Goal: Task Accomplishment & Management: Use online tool/utility

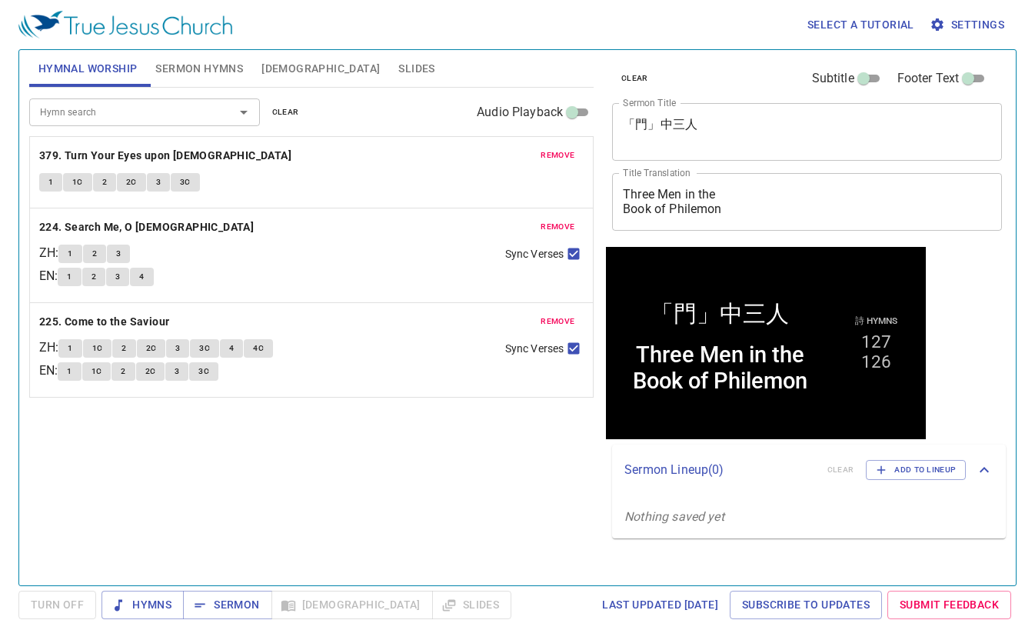
click at [278, 107] on span "clear" at bounding box center [285, 112] width 27 height 14
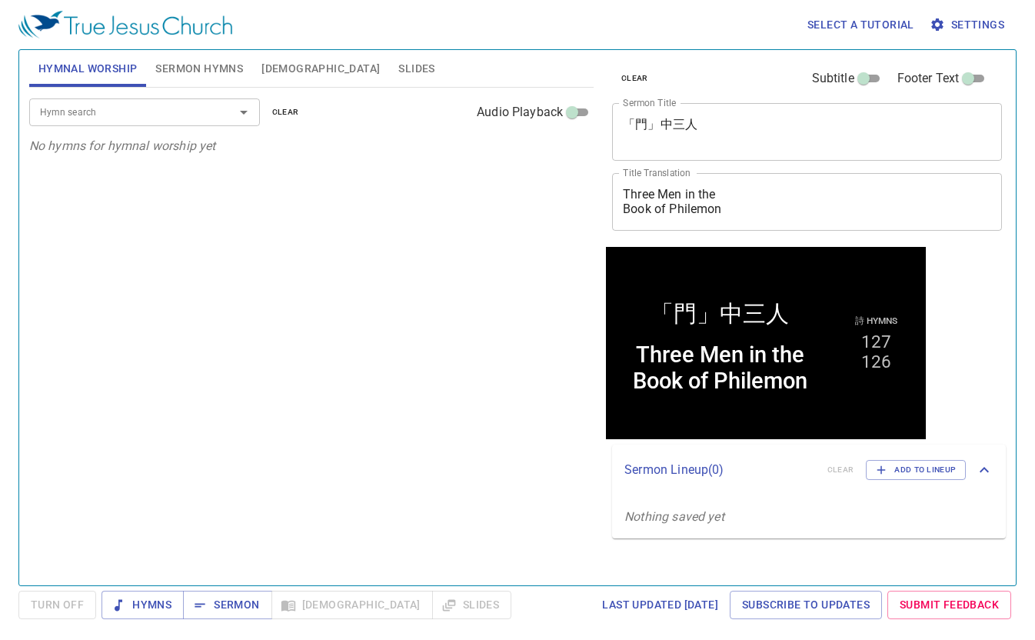
click at [172, 103] on input "Hymn search" at bounding box center [122, 112] width 176 height 18
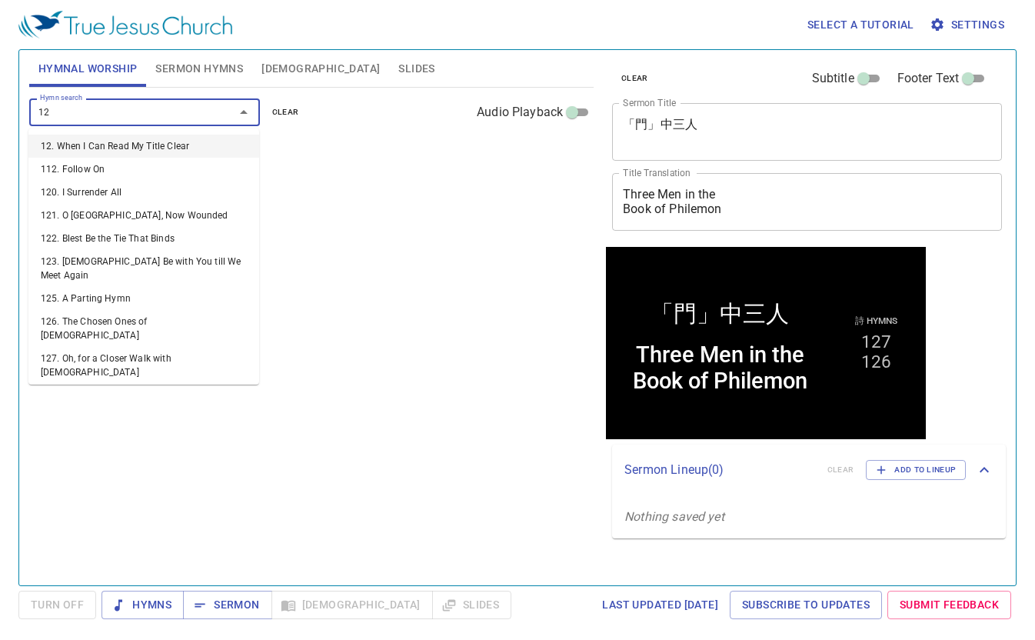
type input "128"
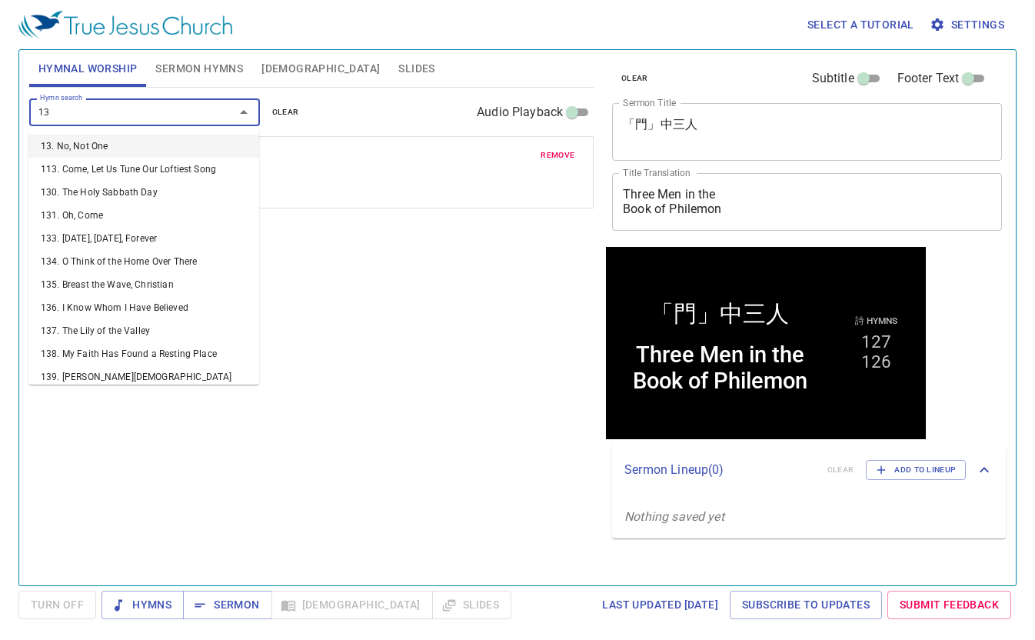
type input "137"
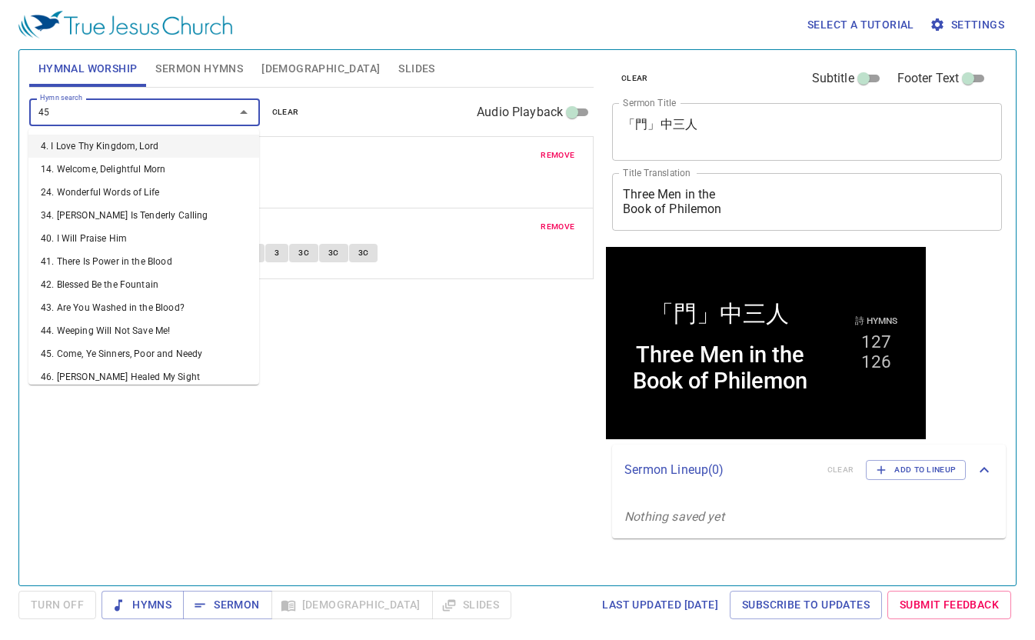
type input "455"
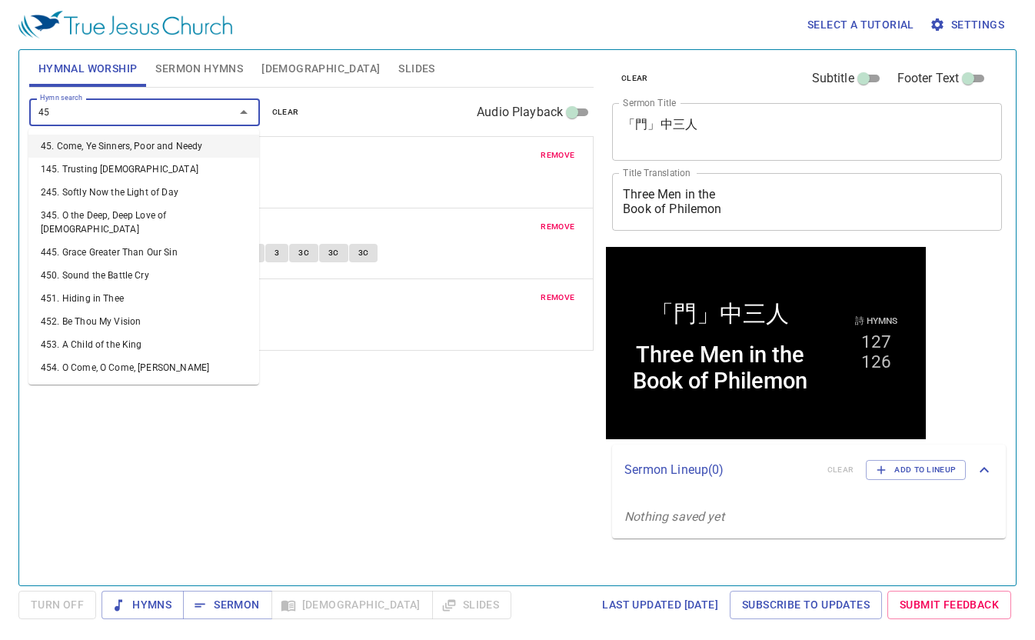
type input "450"
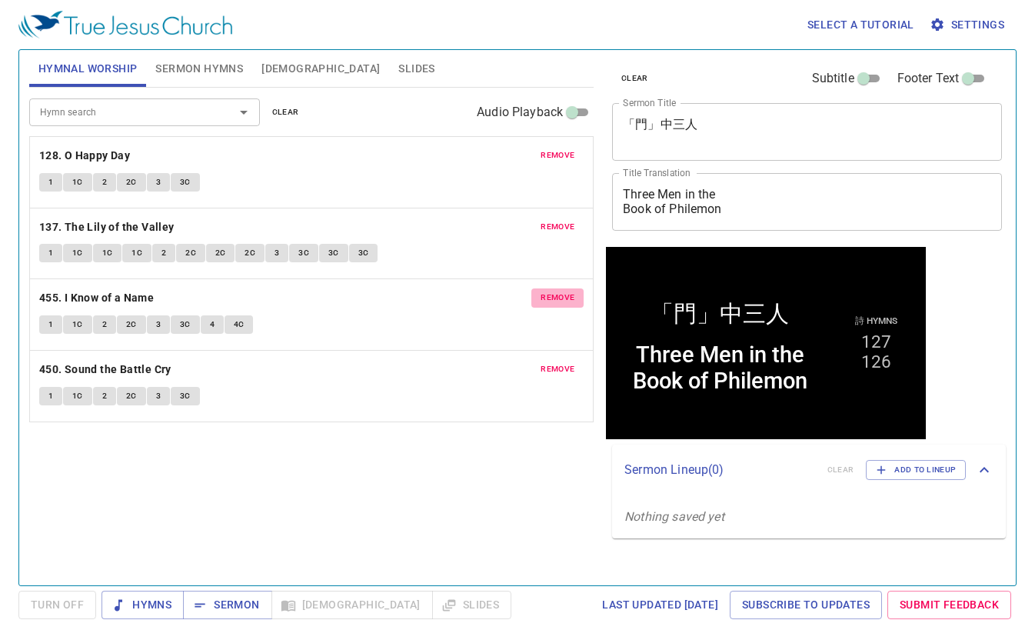
click at [571, 295] on span "remove" at bounding box center [558, 298] width 34 height 14
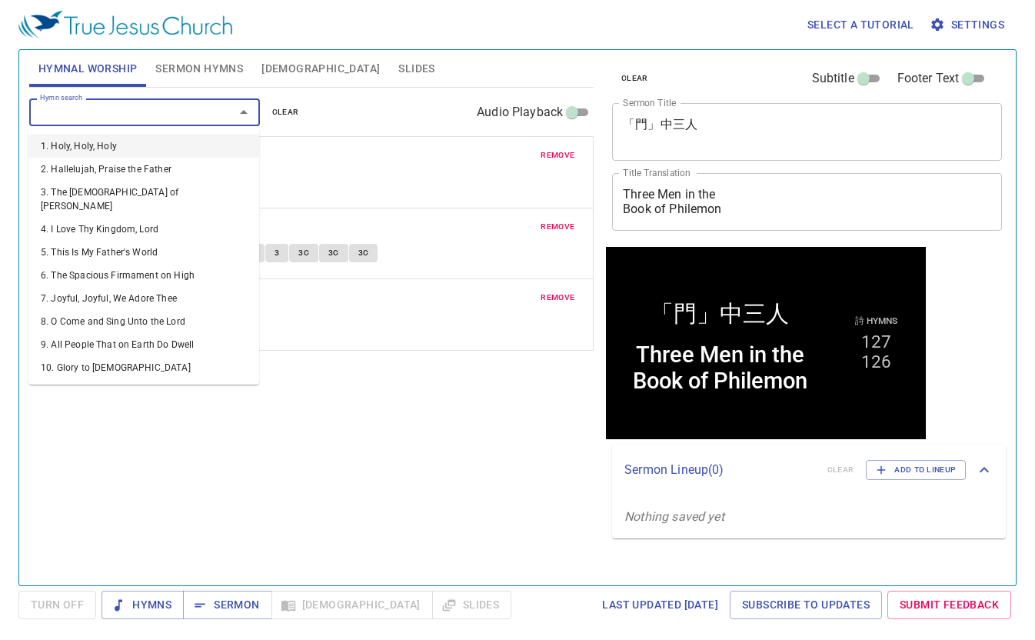
click at [138, 114] on input "Hymn search" at bounding box center [122, 112] width 176 height 18
type input "456"
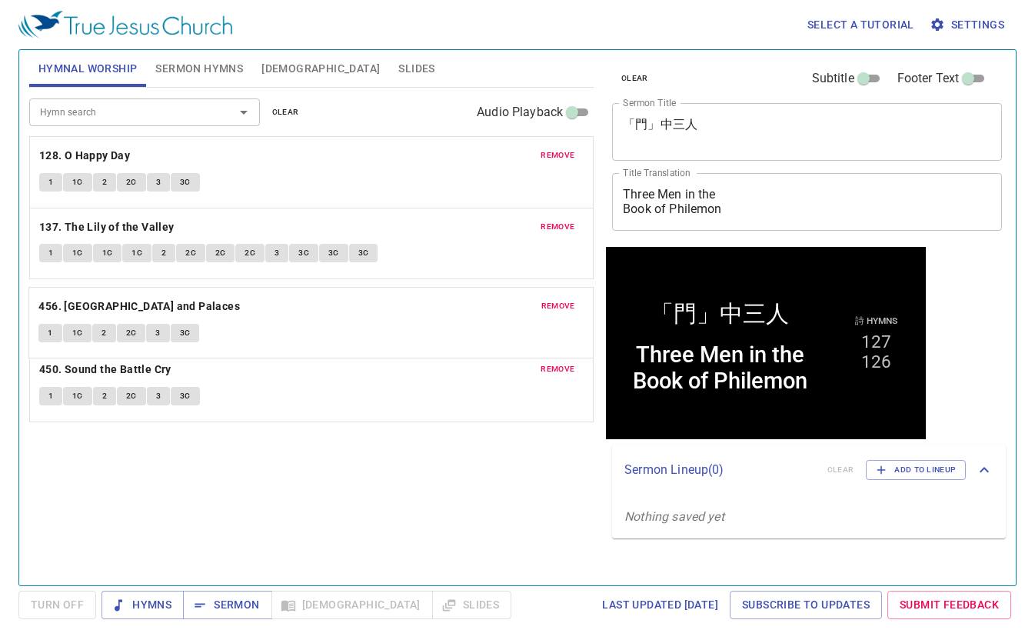
drag, startPoint x: 399, startPoint y: 395, endPoint x: 382, endPoint y: 331, distance: 65.3
click at [382, 331] on div "remove 128. O Happy Day 1 1C 2 2C 3 3C remove 137. The Lily of the Valley 1 1C …" at bounding box center [311, 279] width 565 height 286
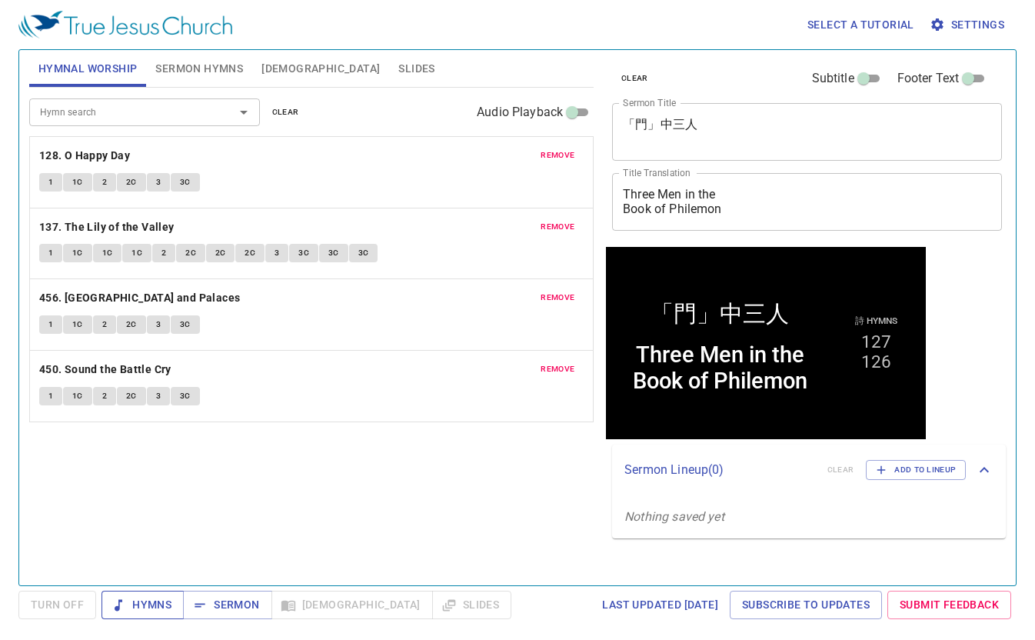
click at [142, 605] on span "Hymns" at bounding box center [143, 604] width 58 height 19
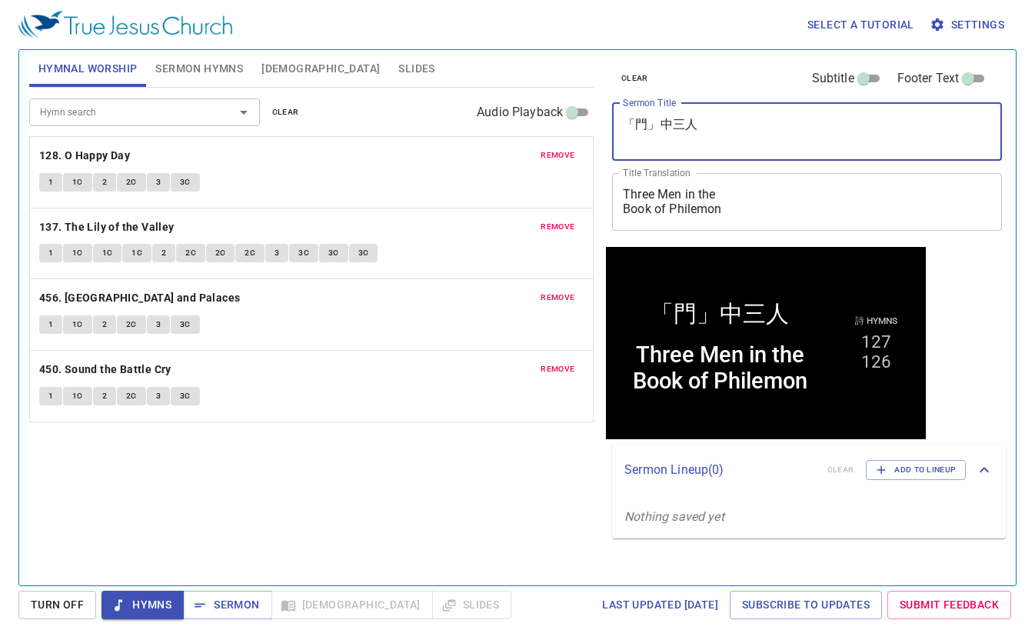
drag, startPoint x: 716, startPoint y: 134, endPoint x: 575, endPoint y: 115, distance: 141.9
click at [575, 115] on div "Hymnal Worship Sermon Hymns Bible Slides Hymn search Hymn search clear Audio Pl…" at bounding box center [517, 311] width 989 height 535
type textarea "住所愛的人病了"
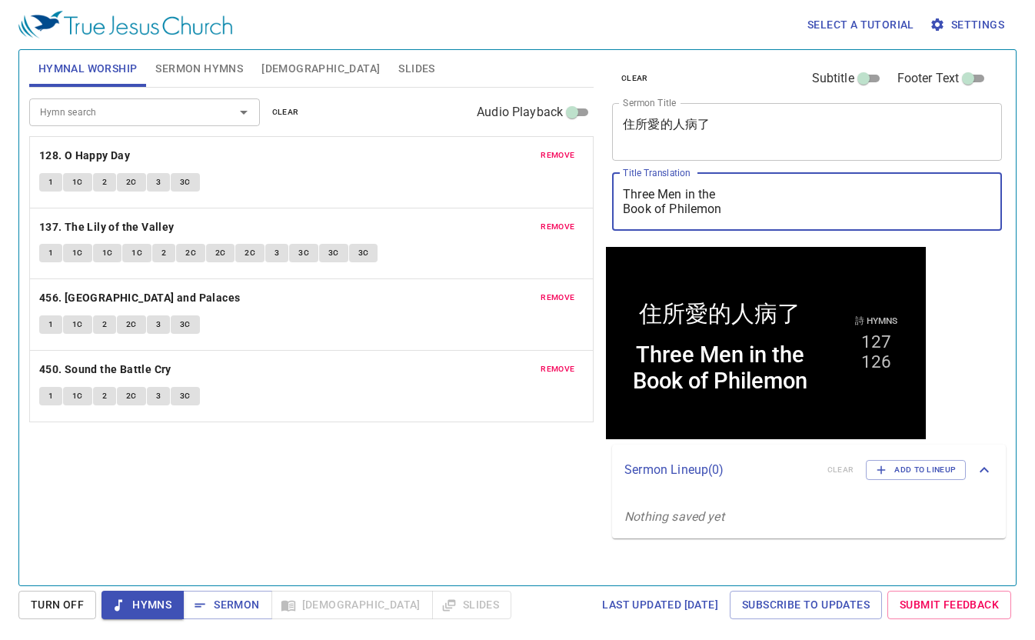
drag, startPoint x: 738, startPoint y: 215, endPoint x: 548, endPoint y: 161, distance: 197.4
click at [548, 161] on div "Hymnal Worship Sermon Hymns Bible Slides Hymn search Hymn search clear Audio Pl…" at bounding box center [517, 311] width 989 height 535
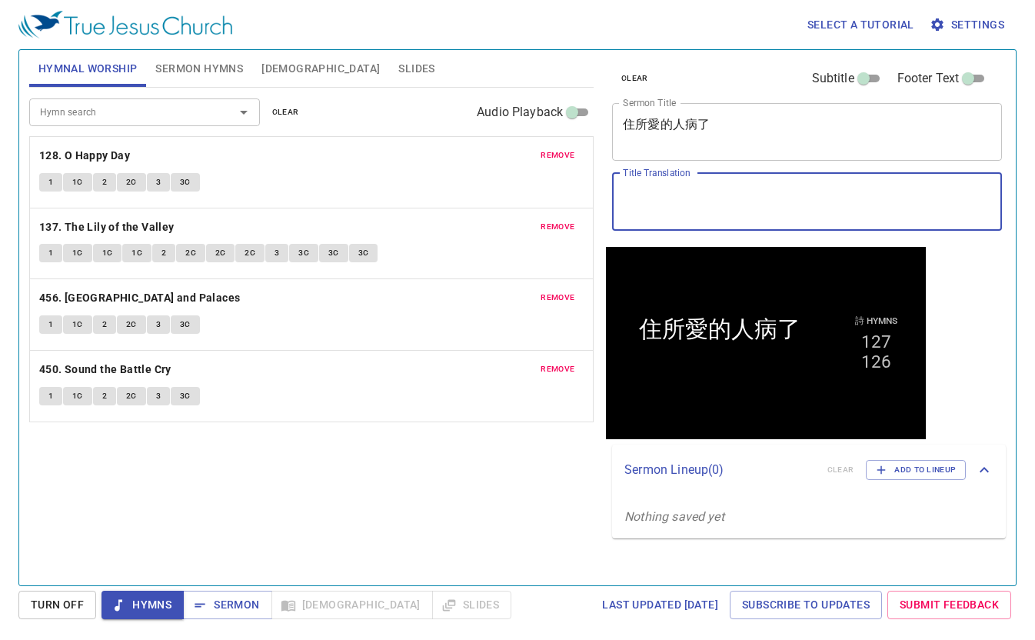
click at [229, 61] on span "Sermon Hymns" at bounding box center [199, 68] width 88 height 19
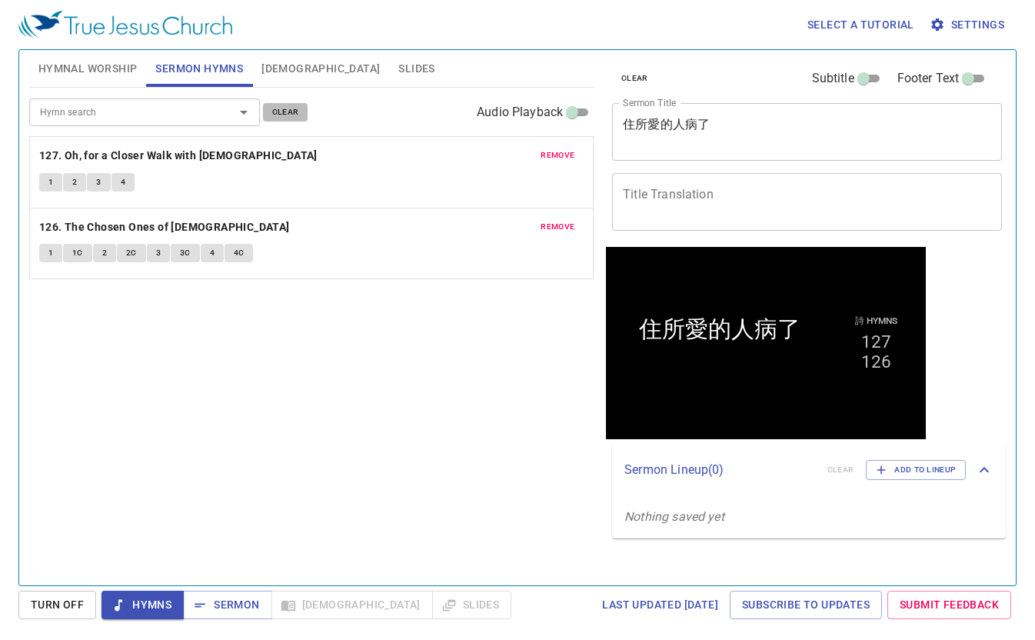
click at [291, 115] on span "clear" at bounding box center [285, 112] width 27 height 14
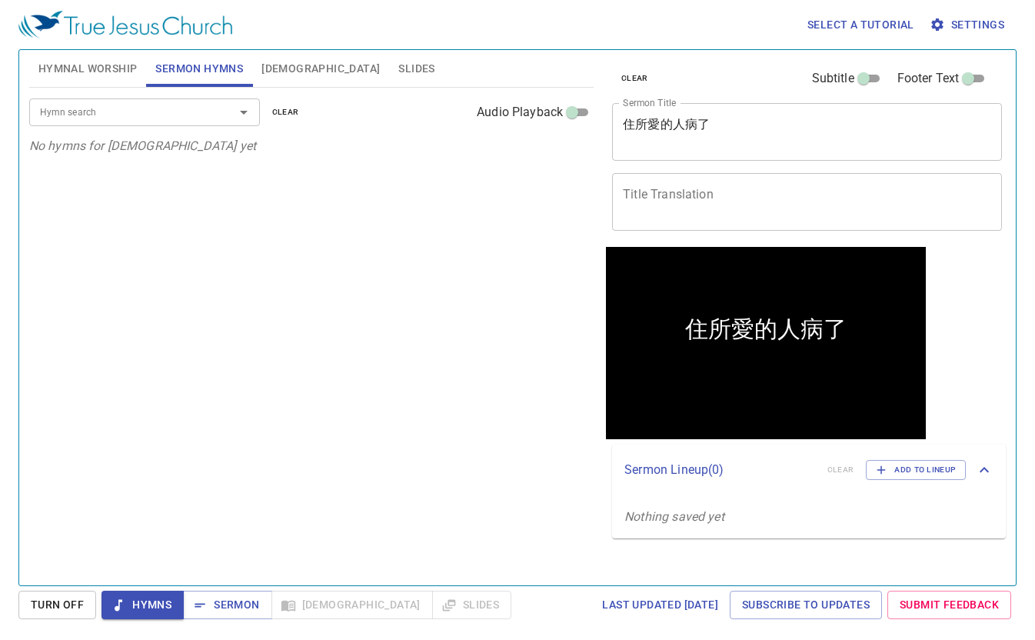
click at [216, 112] on div at bounding box center [233, 113] width 40 height 22
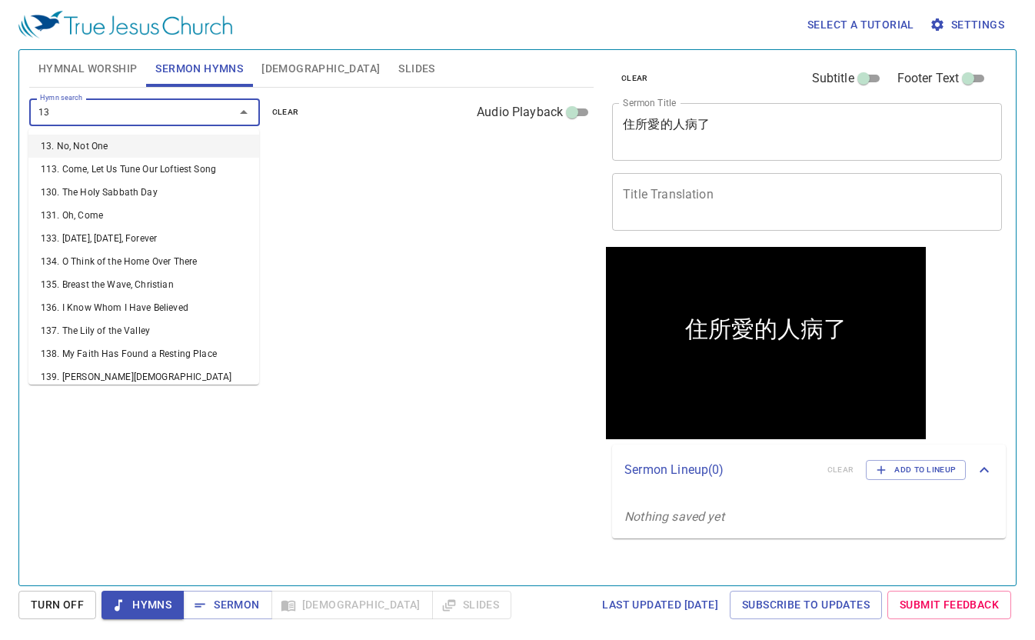
type input "131"
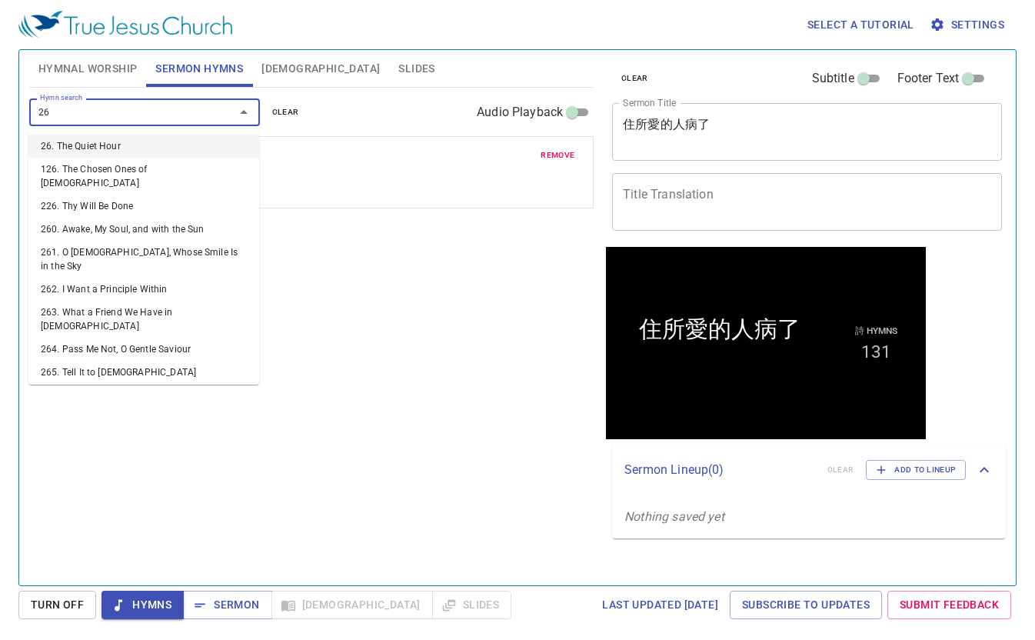
type input "264"
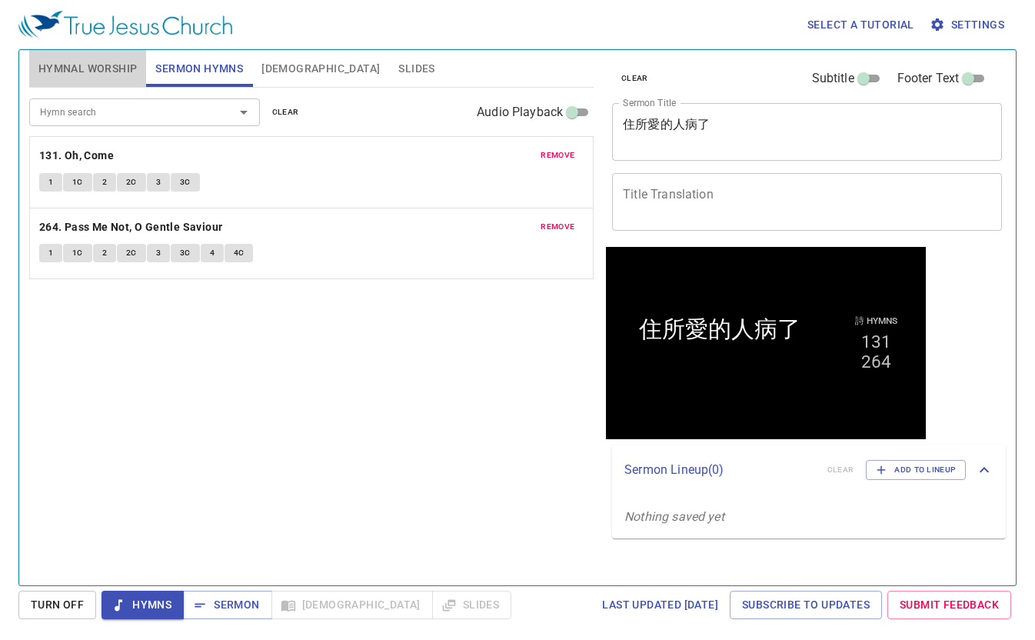
click at [72, 70] on span "Hymnal Worship" at bounding box center [87, 68] width 99 height 19
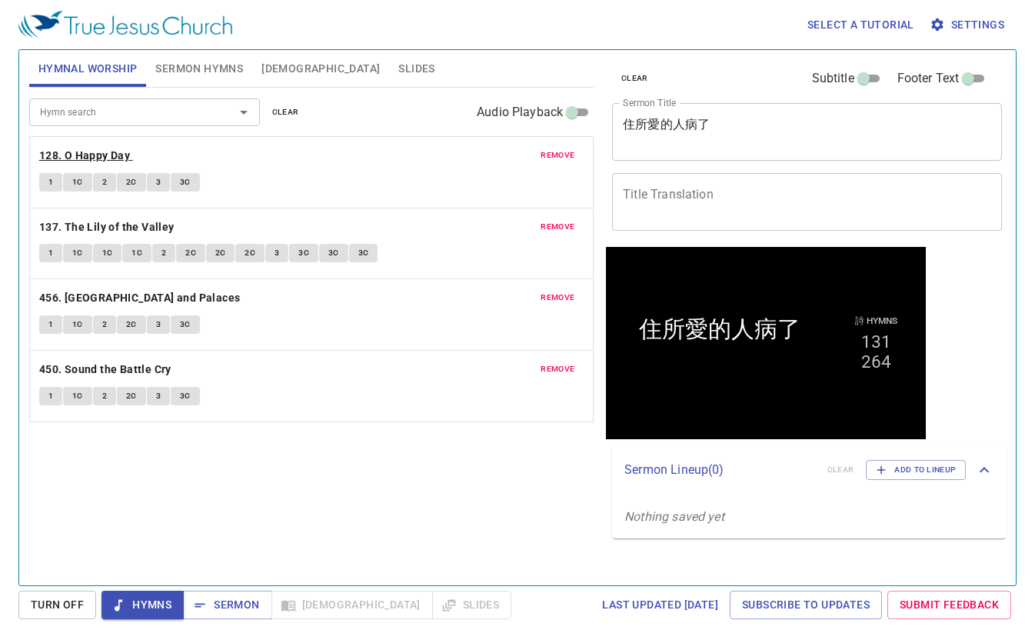
click at [83, 153] on b "128. O Happy Day" at bounding box center [84, 155] width 91 height 19
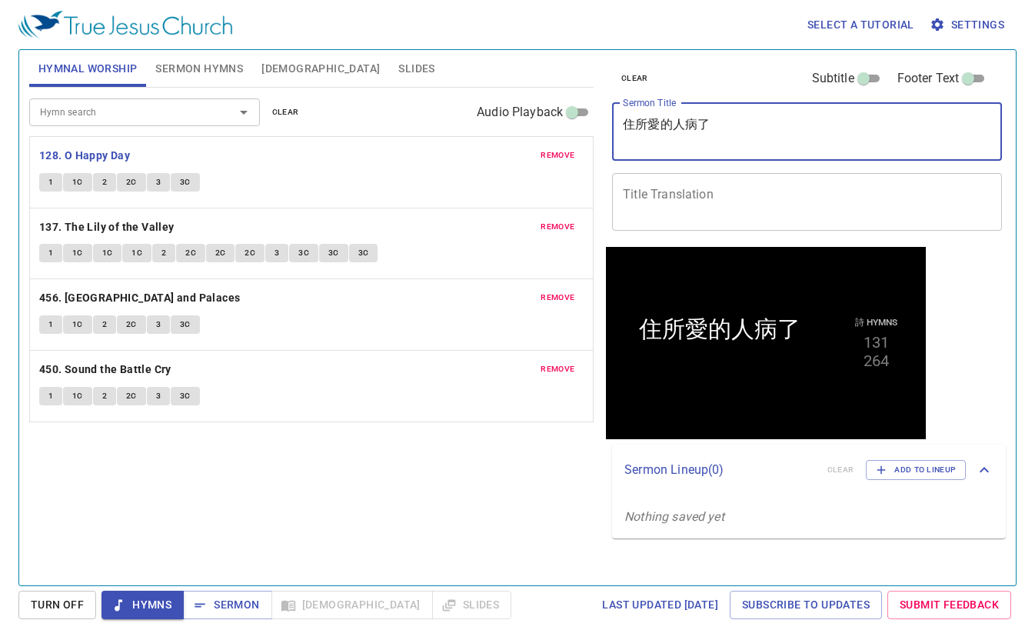
drag, startPoint x: 734, startPoint y: 125, endPoint x: 583, endPoint y: 112, distance: 151.3
click at [583, 112] on div "Hymnal Worship Sermon Hymns Bible Slides Hymn search Hymn search clear Audio Pl…" at bounding box center [517, 311] width 989 height 535
click at [682, 204] on textarea "Title Translation" at bounding box center [807, 201] width 368 height 29
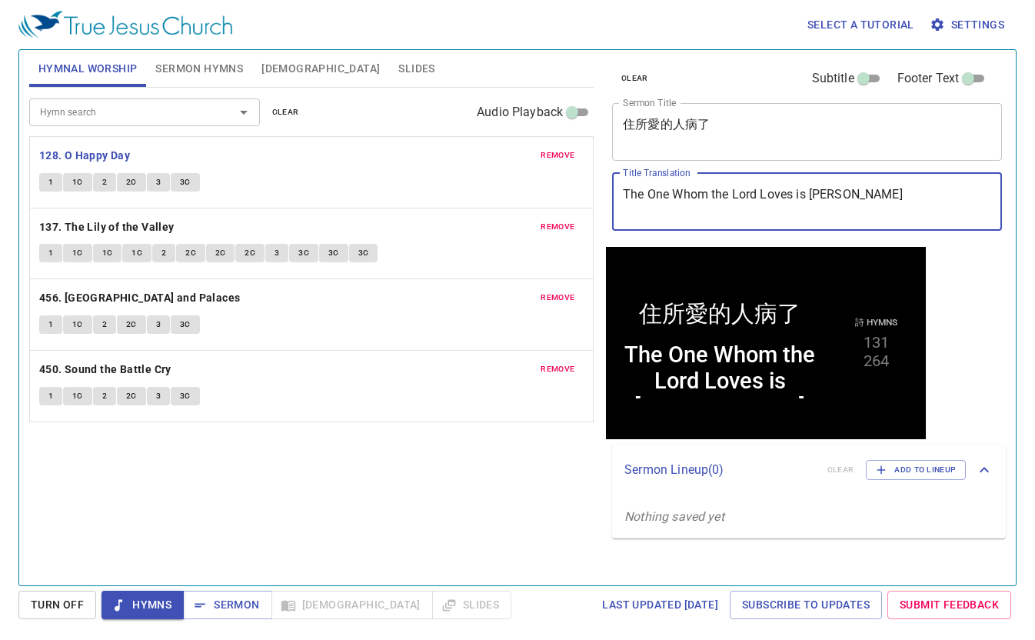
type textarea "The One Whom the Lord Loves is Sick"
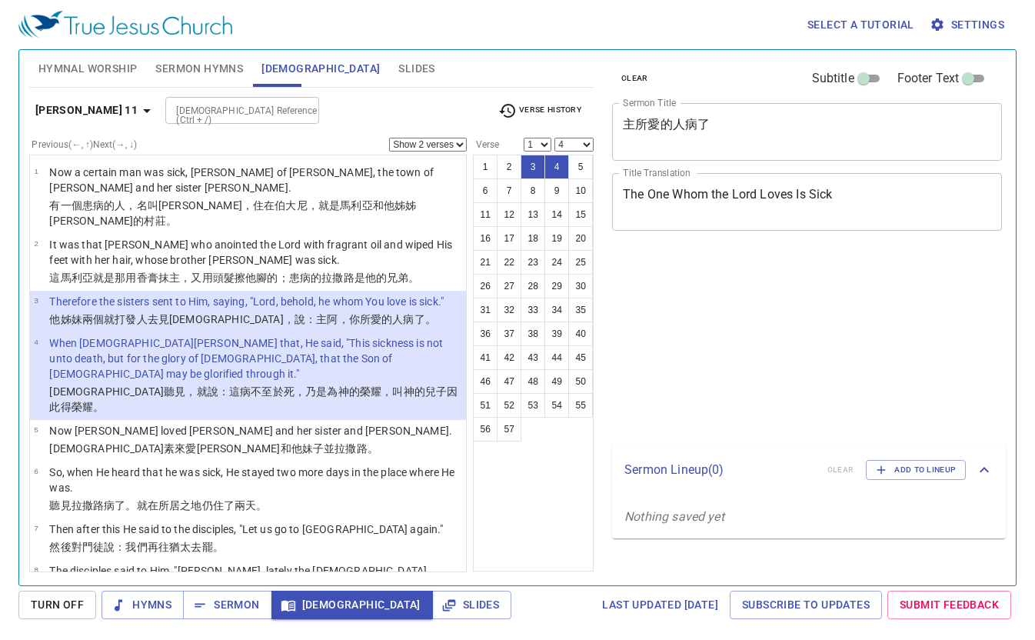
select select "2"
select select "4"
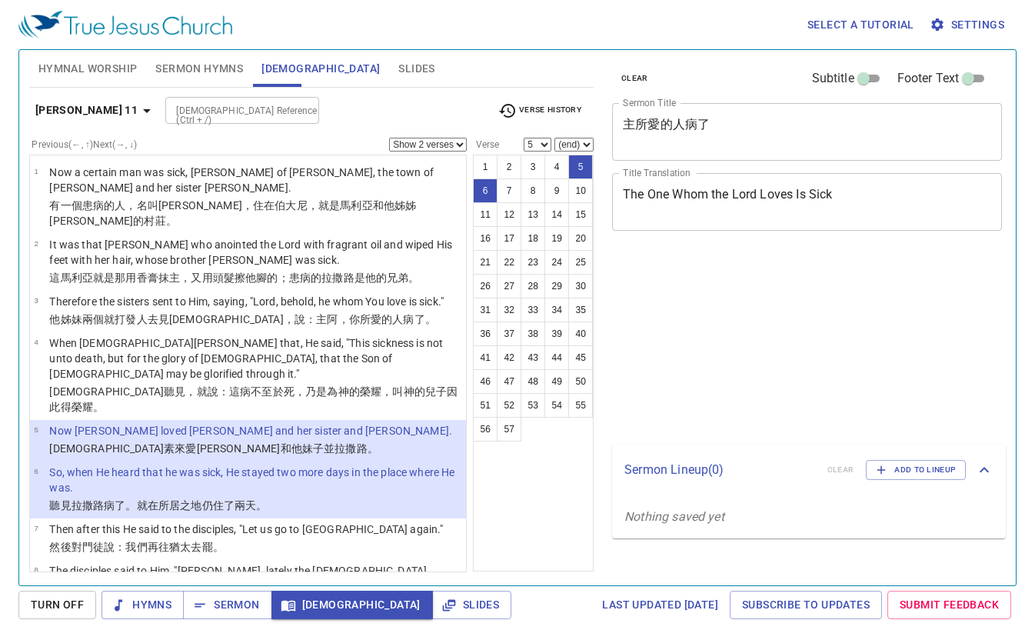
select select "2"
select select "5"
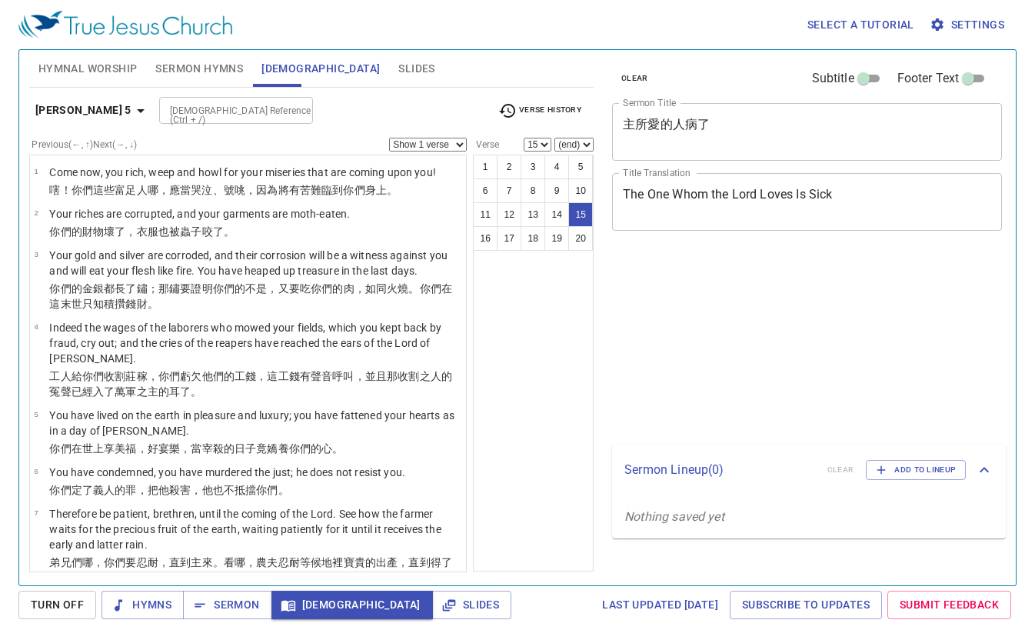
select select "15"
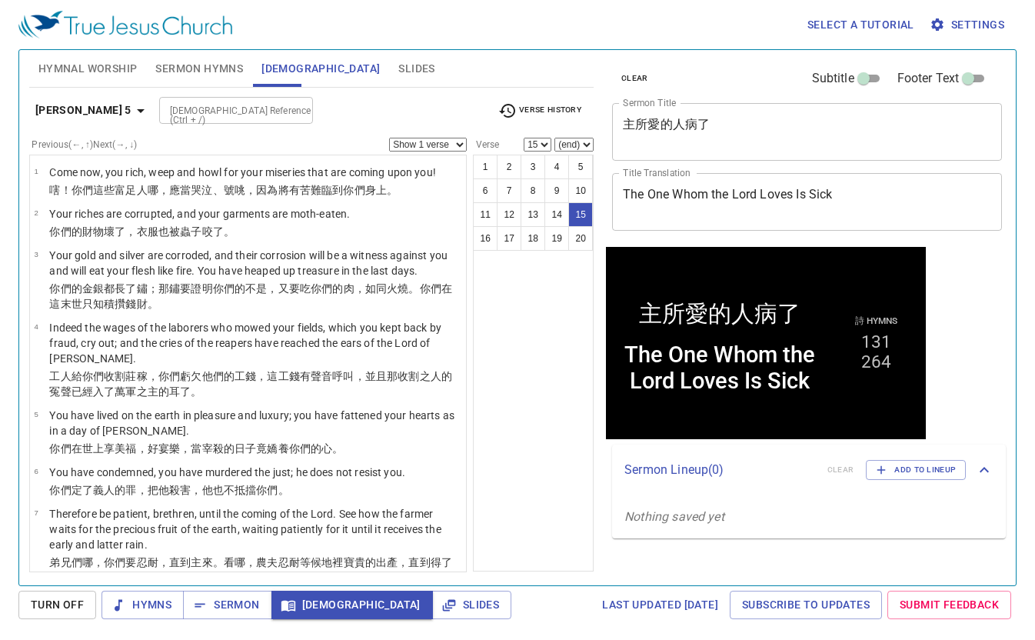
scroll to position [651, 0]
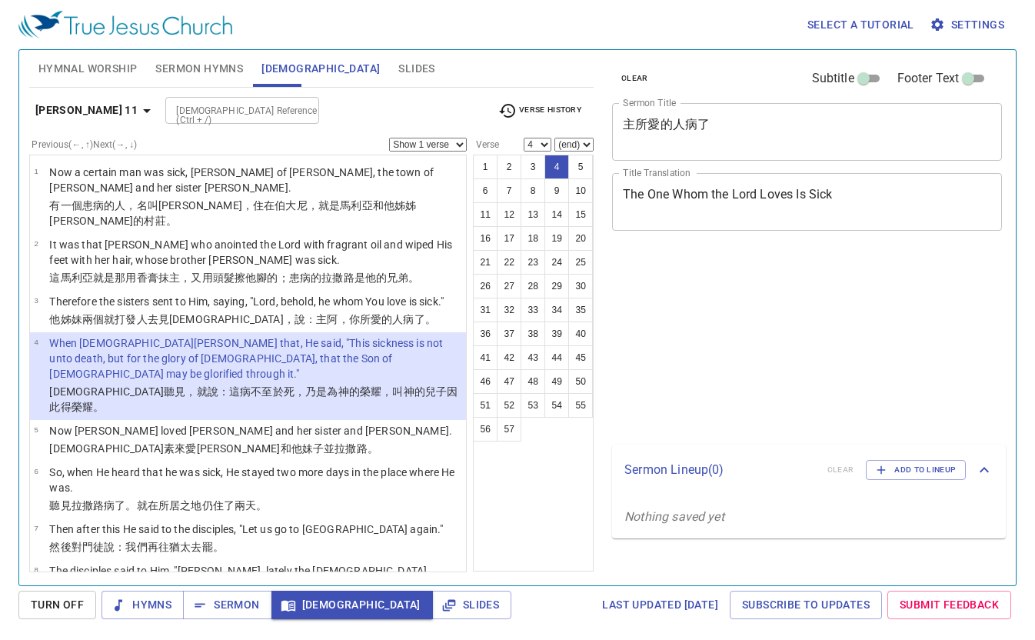
select select "4"
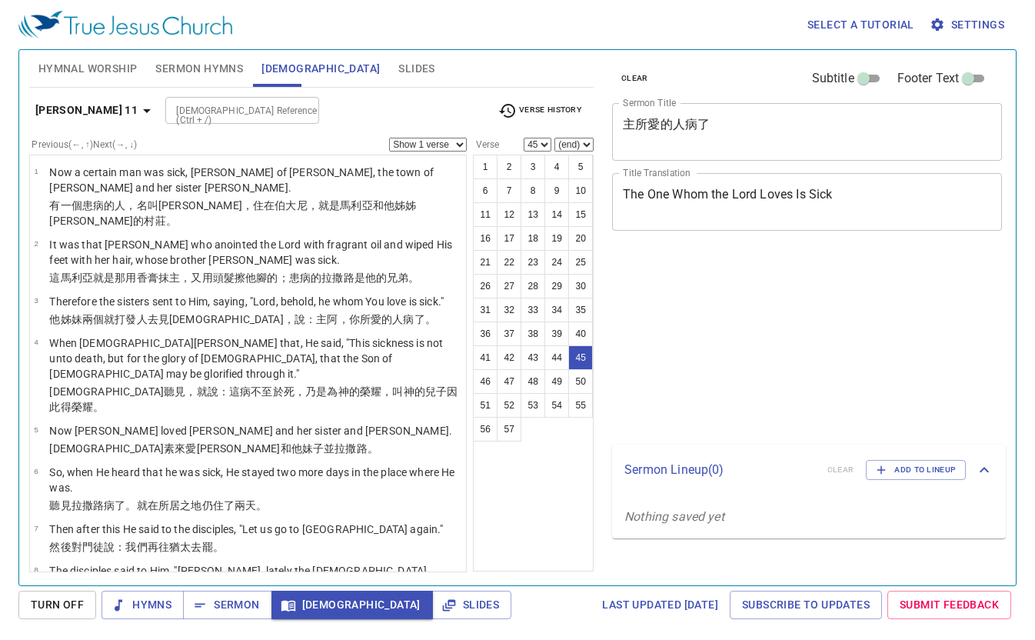
select select "45"
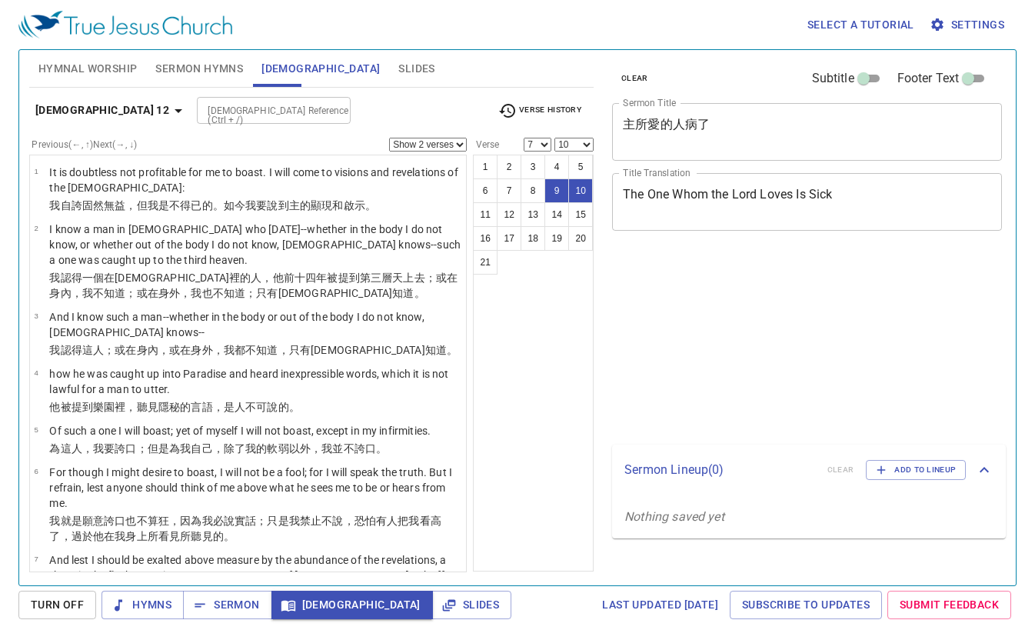
select select "2"
select select "7"
select select "10"
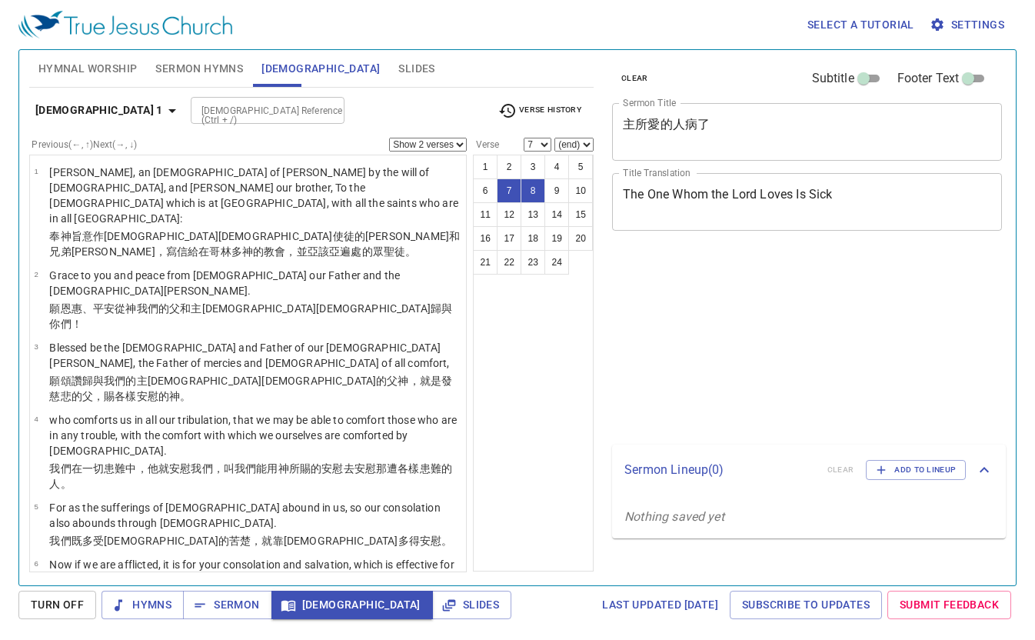
select select "2"
select select "7"
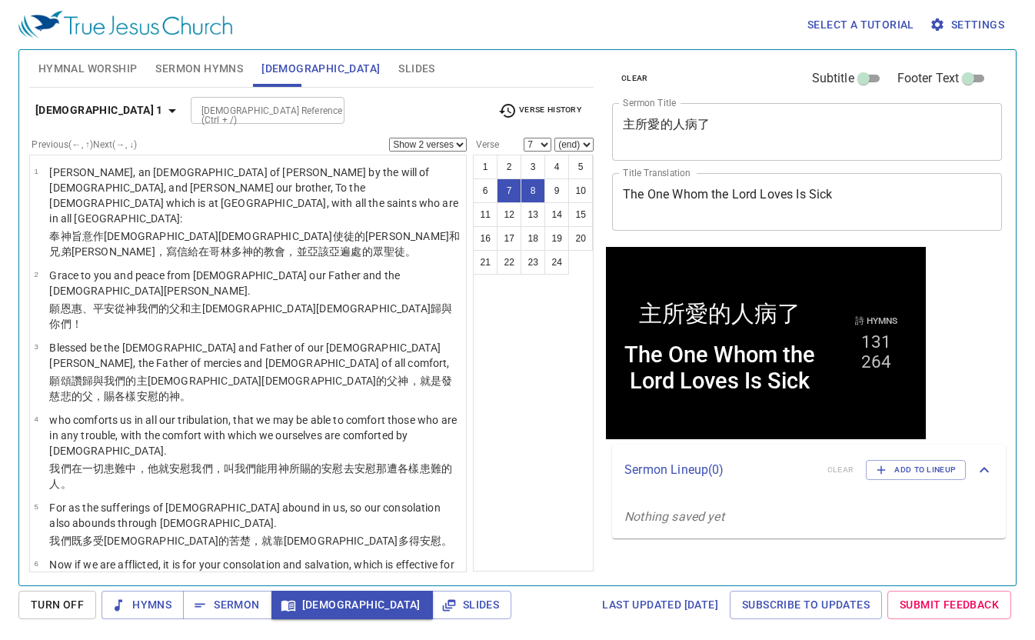
scroll to position [229, 0]
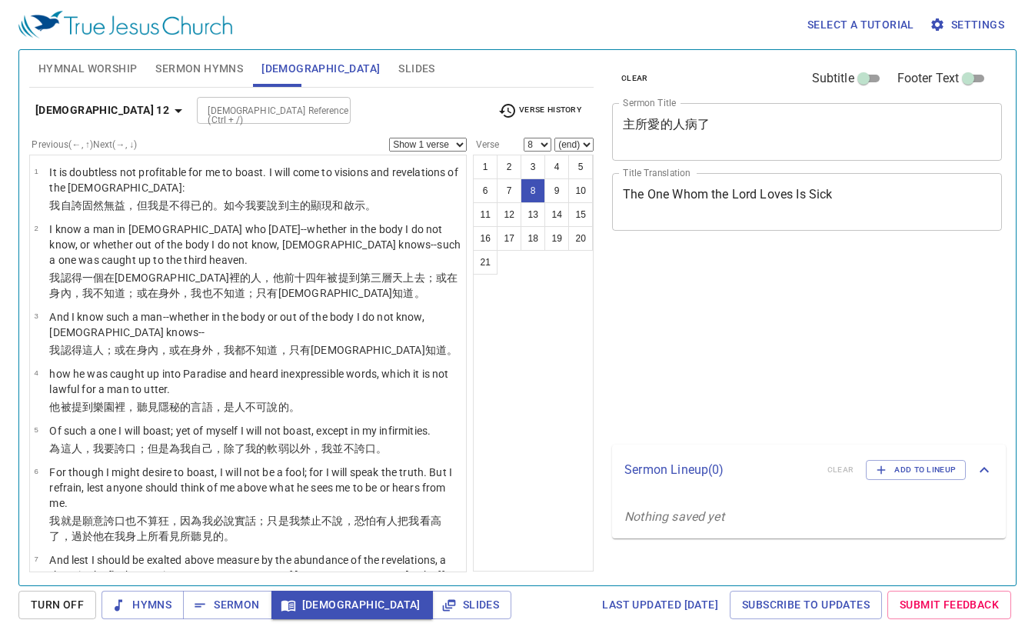
select select "8"
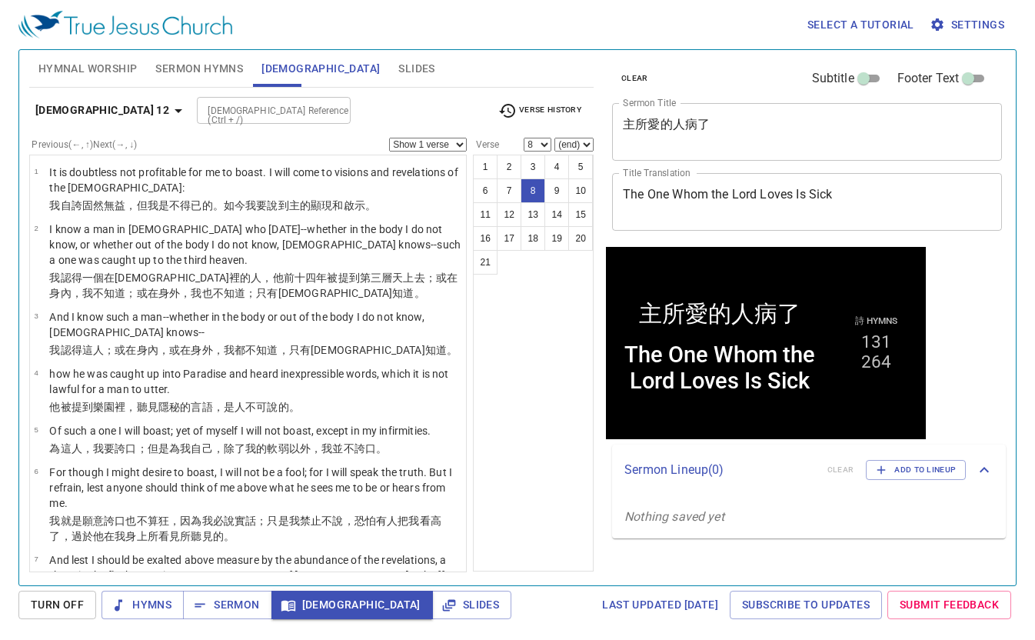
scroll to position [301, 0]
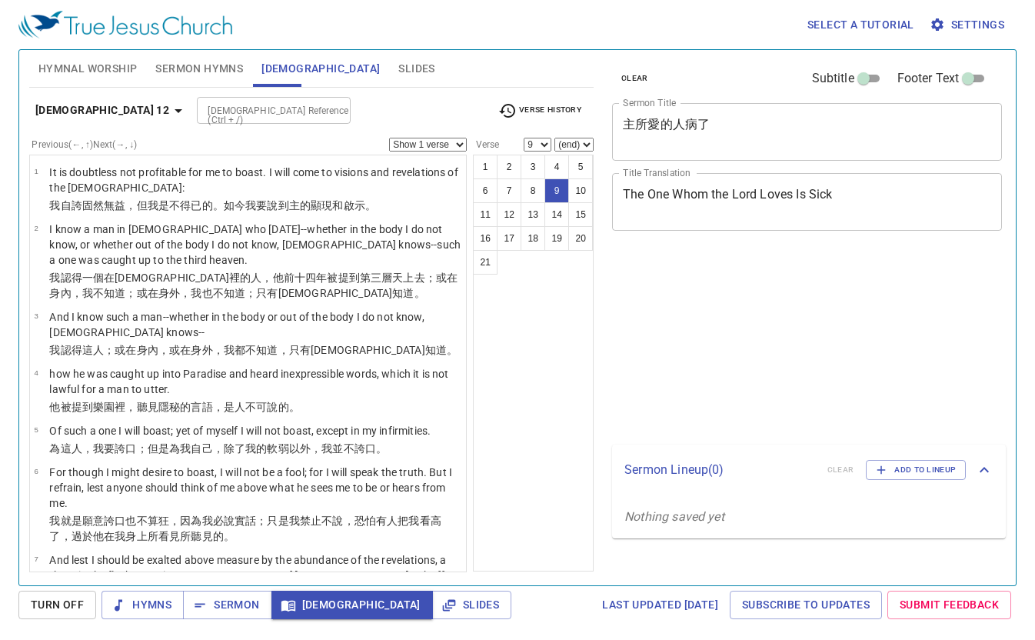
select select "9"
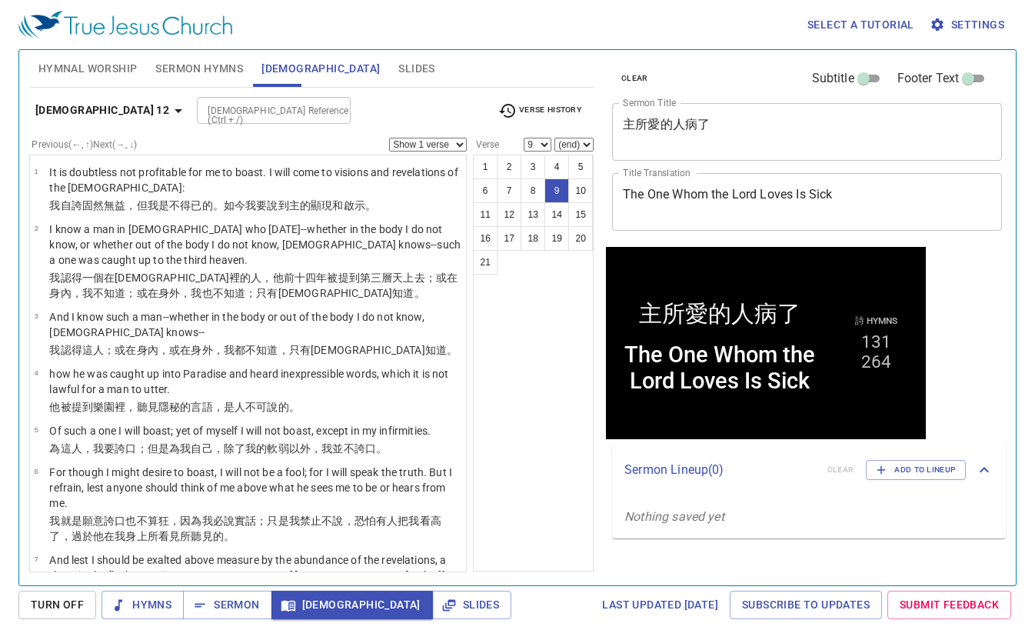
scroll to position [301, 0]
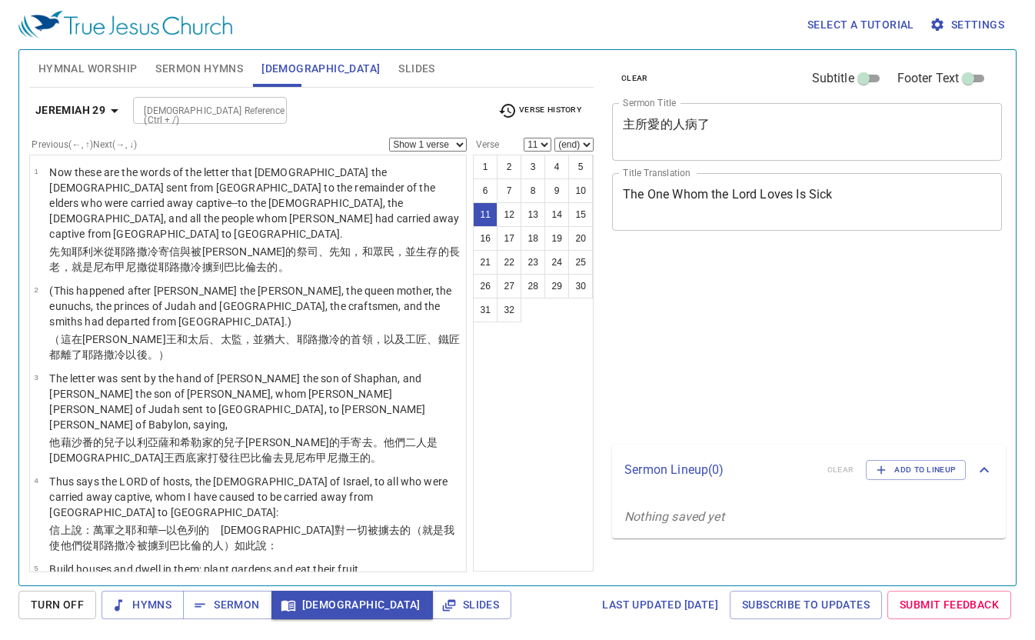
select select "11"
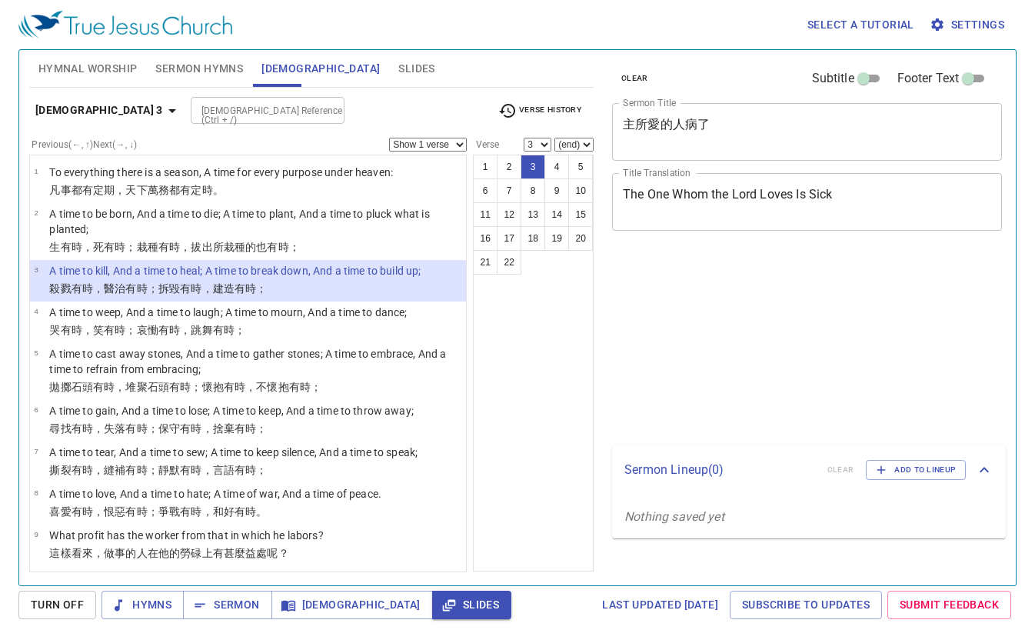
select select "3"
